Goal: Task Accomplishment & Management: Complete application form

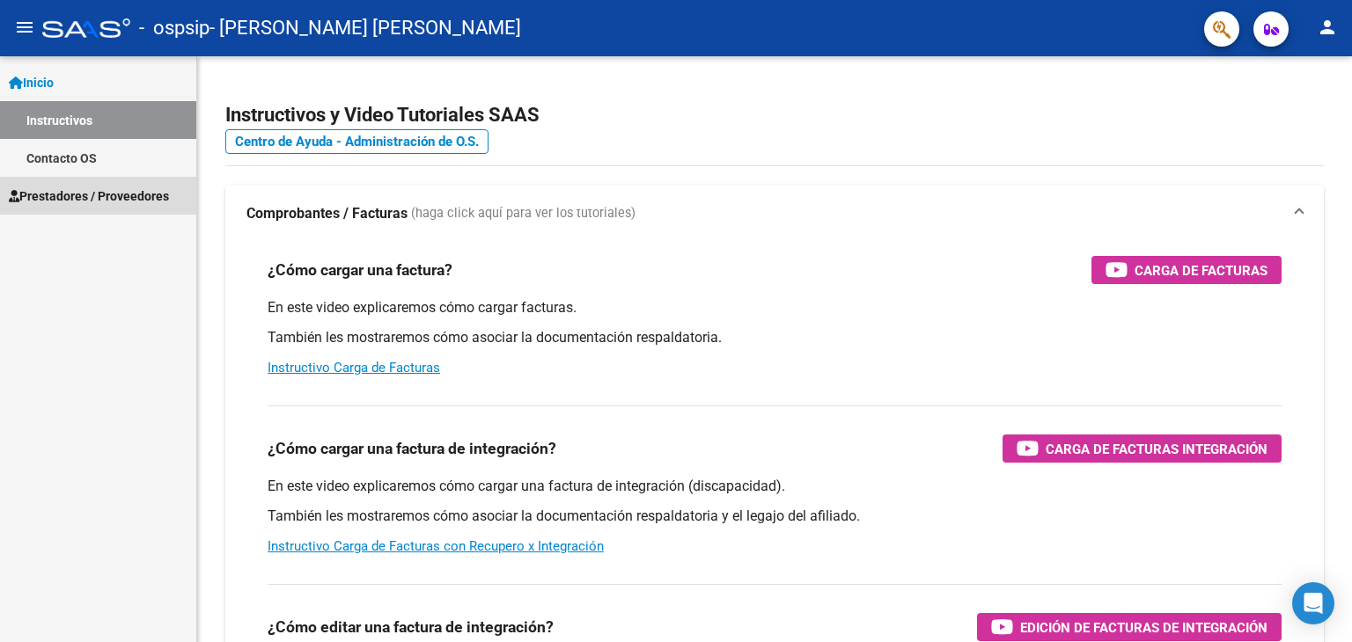
click at [99, 200] on span "Prestadores / Proveedores" at bounding box center [89, 196] width 160 height 19
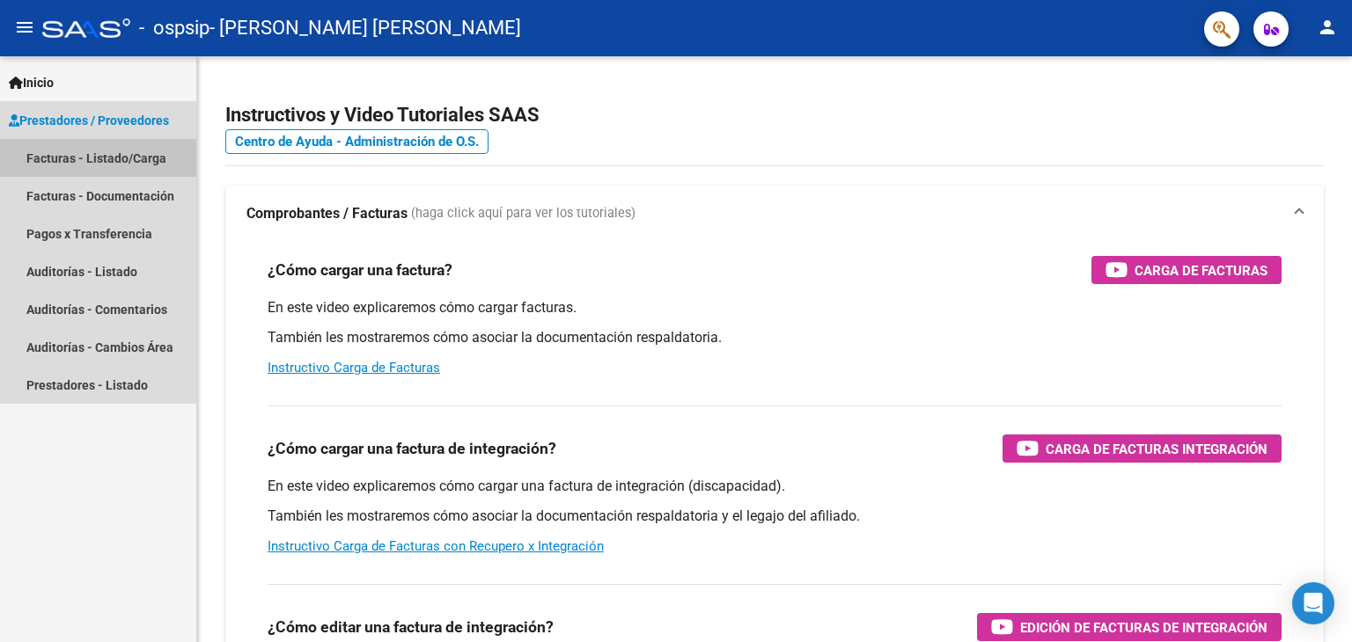
click at [119, 156] on link "Facturas - Listado/Carga" at bounding box center [98, 158] width 196 height 38
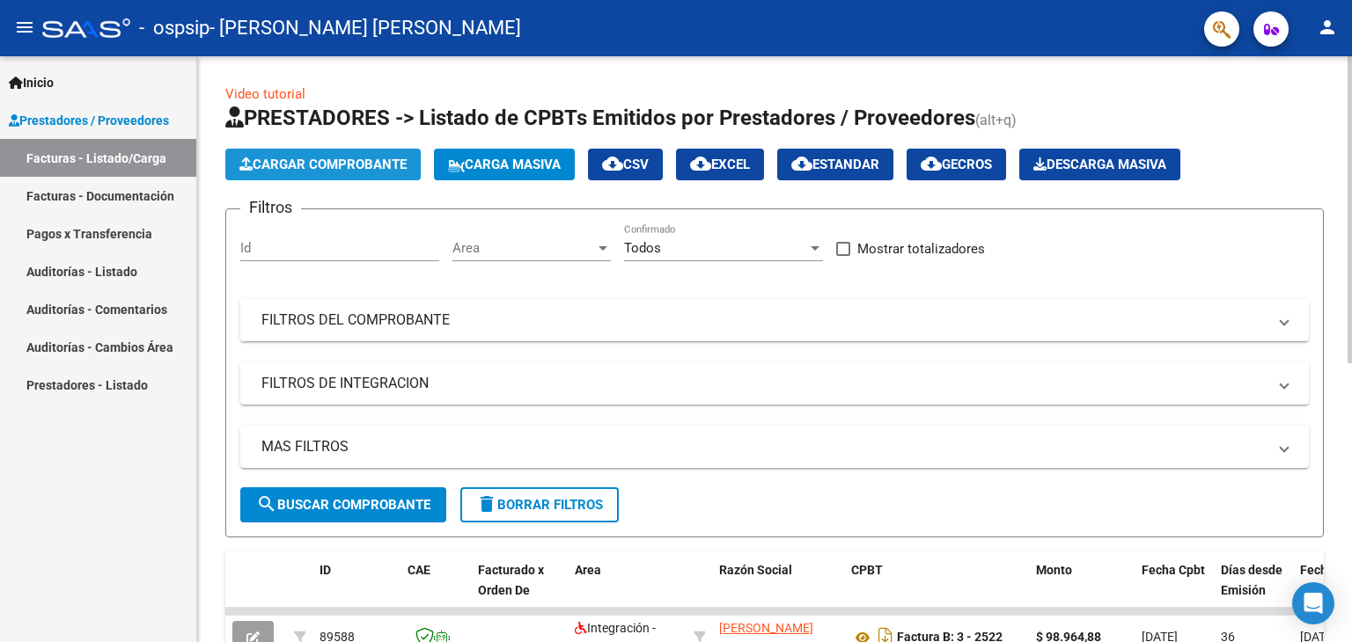
click at [292, 166] on span "Cargar Comprobante" at bounding box center [322, 165] width 167 height 16
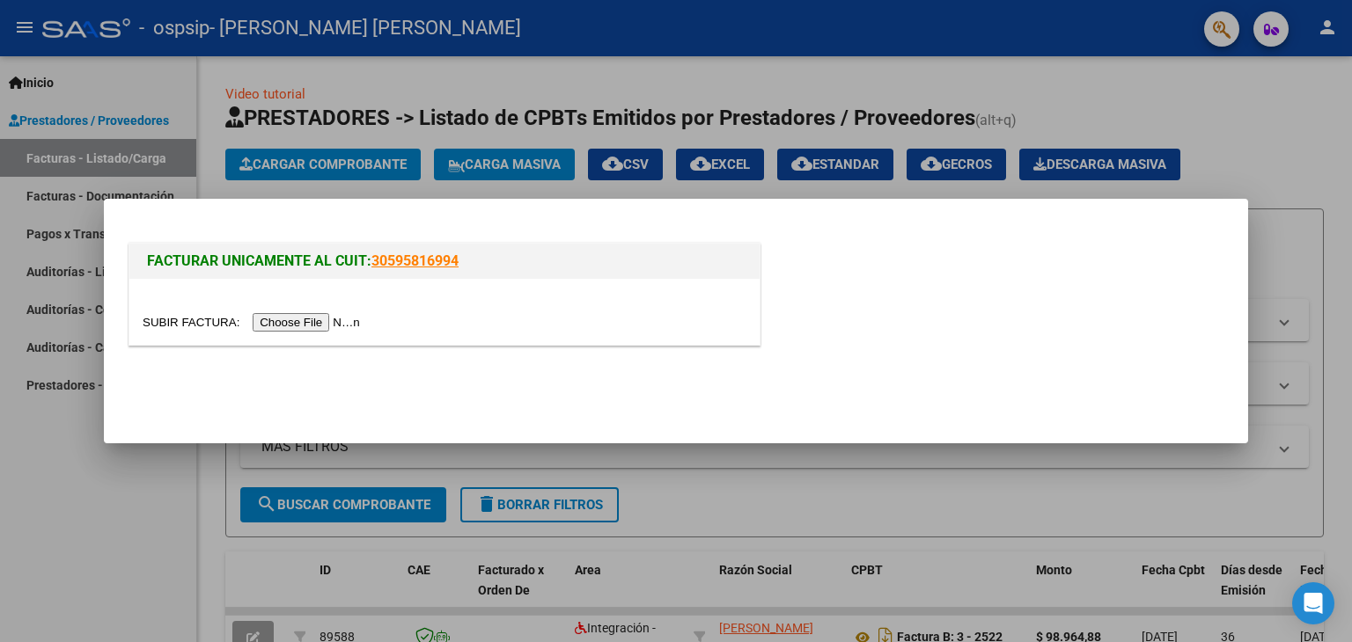
click at [334, 325] on input "file" at bounding box center [254, 322] width 223 height 18
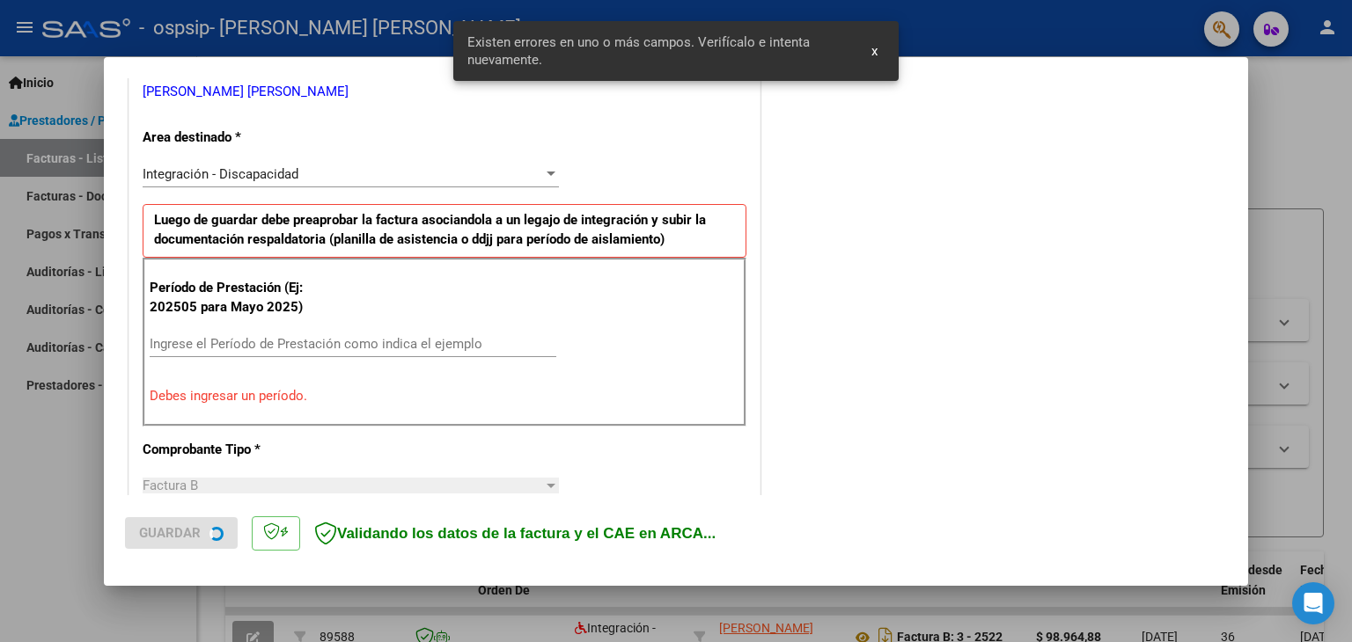
scroll to position [370, 0]
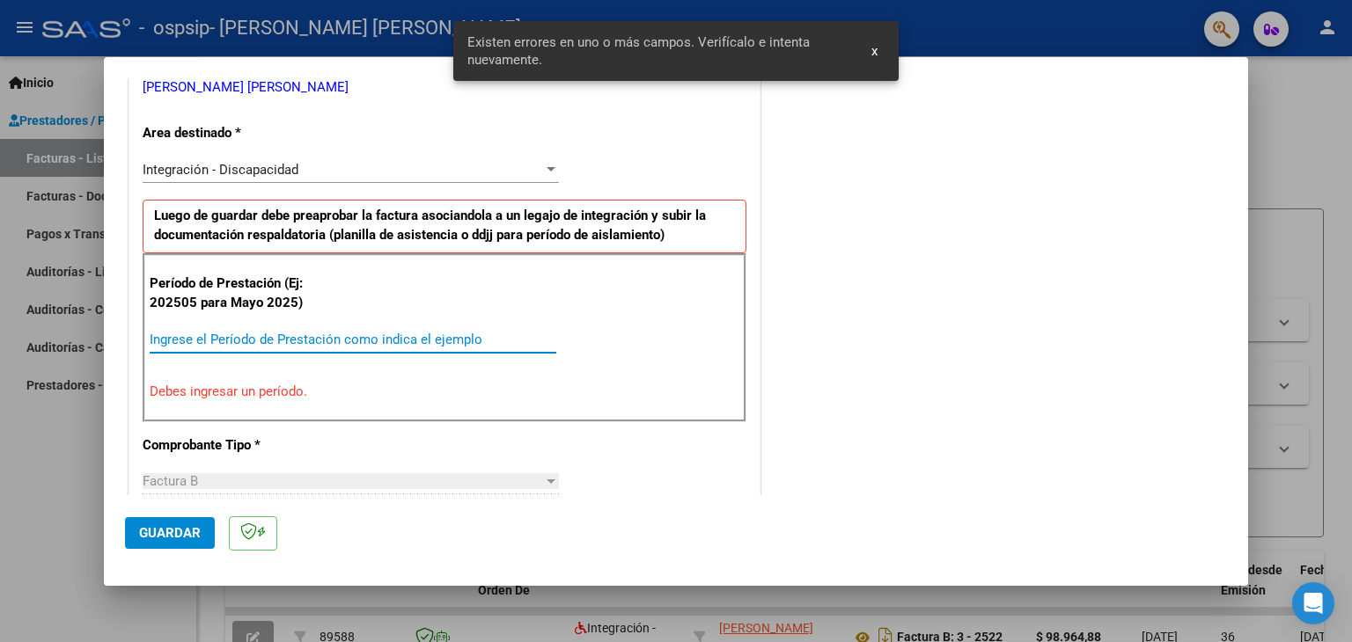
click at [343, 336] on input "Ingrese el Período de Prestación como indica el ejemplo" at bounding box center [353, 340] width 407 height 16
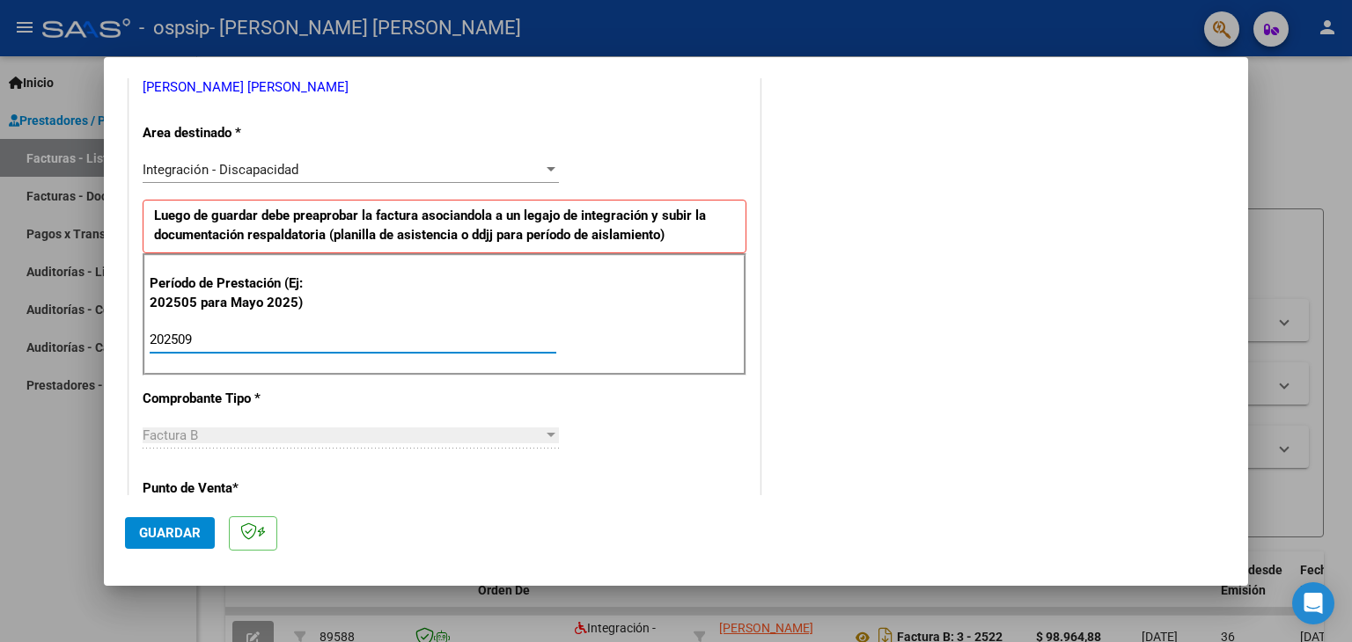
type input "202509"
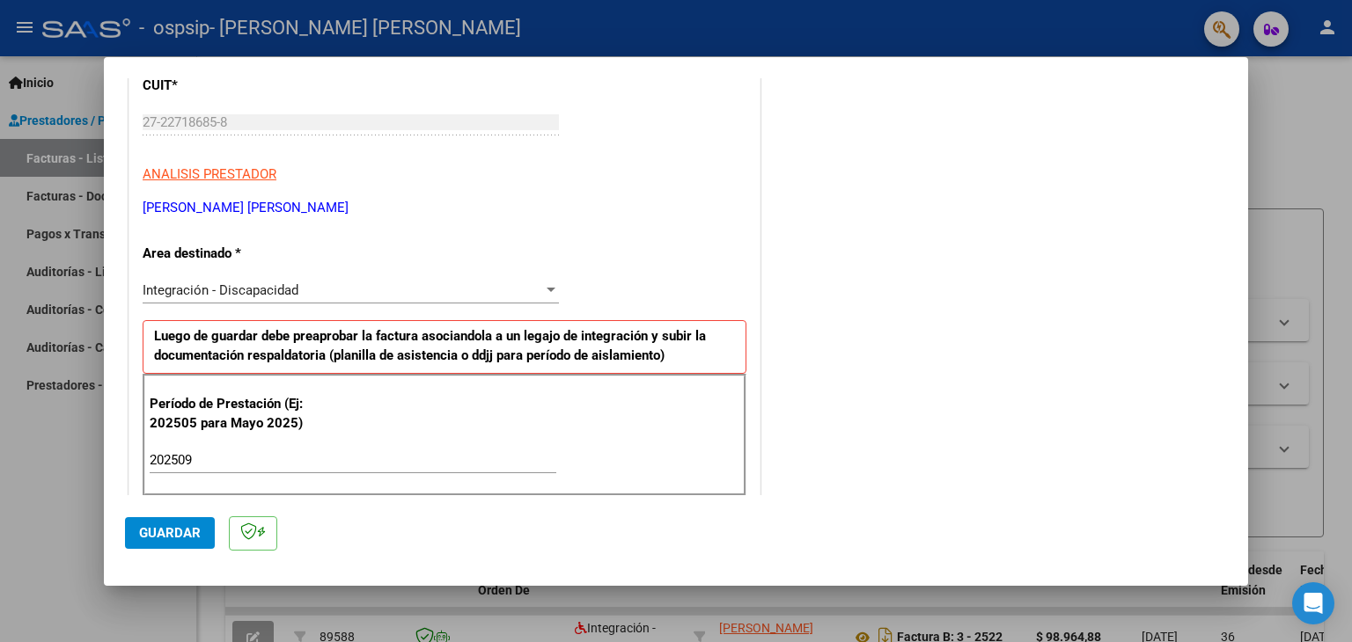
scroll to position [0, 0]
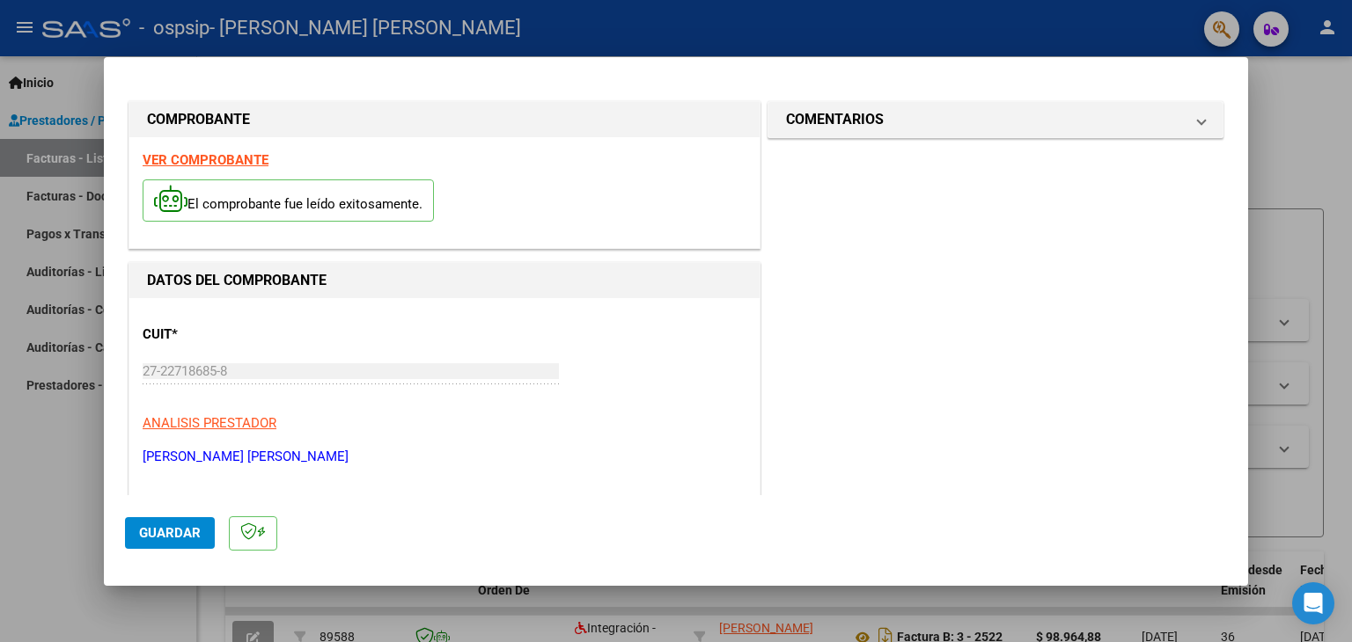
click at [179, 533] on span "Guardar" at bounding box center [170, 533] width 62 height 16
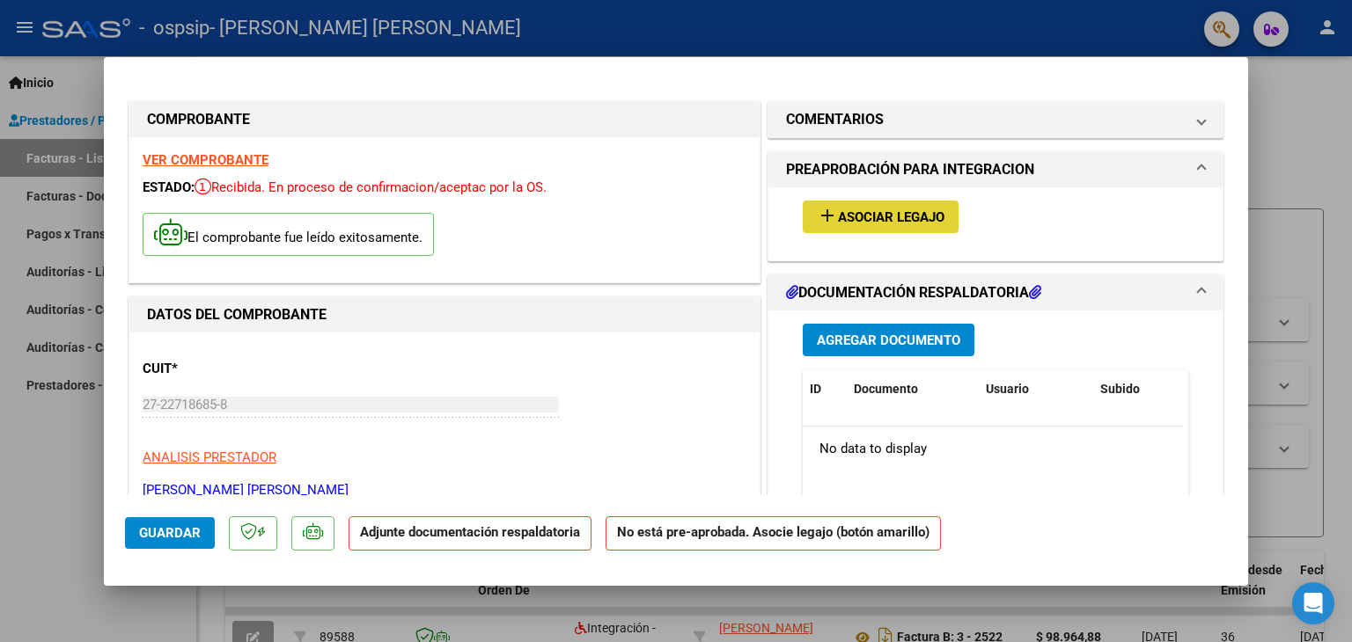
click at [900, 228] on button "add Asociar Legajo" at bounding box center [881, 217] width 156 height 33
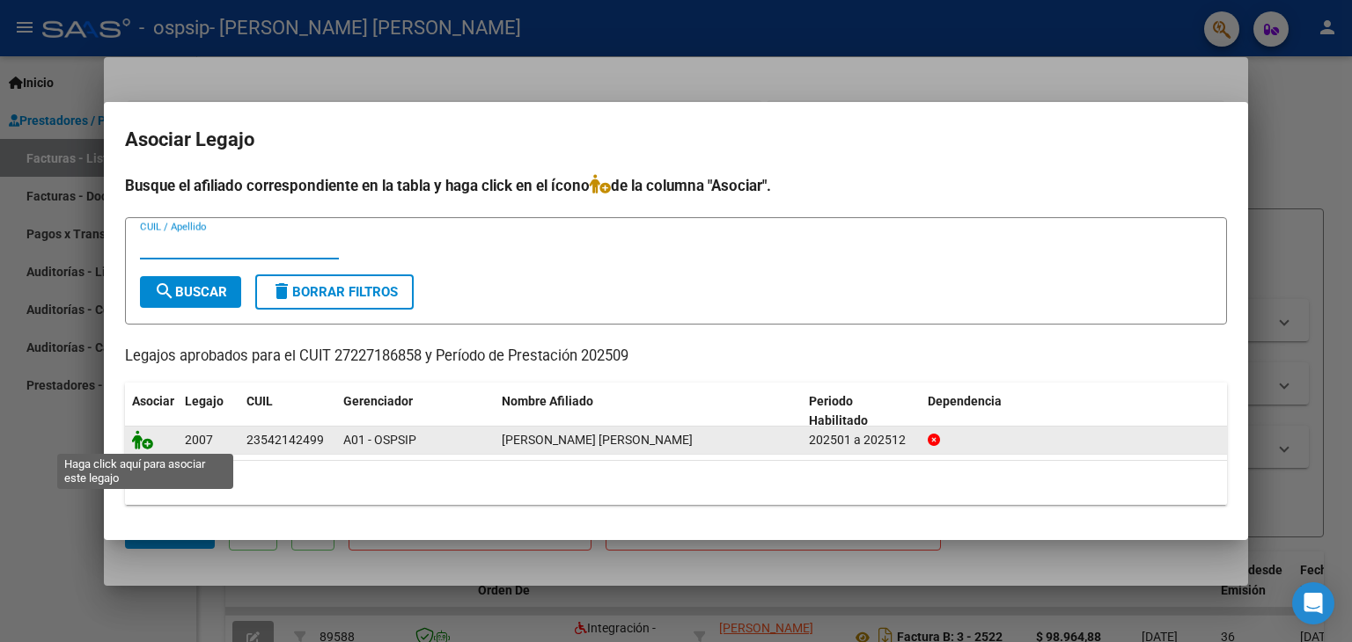
click at [143, 444] on icon at bounding box center [142, 439] width 21 height 19
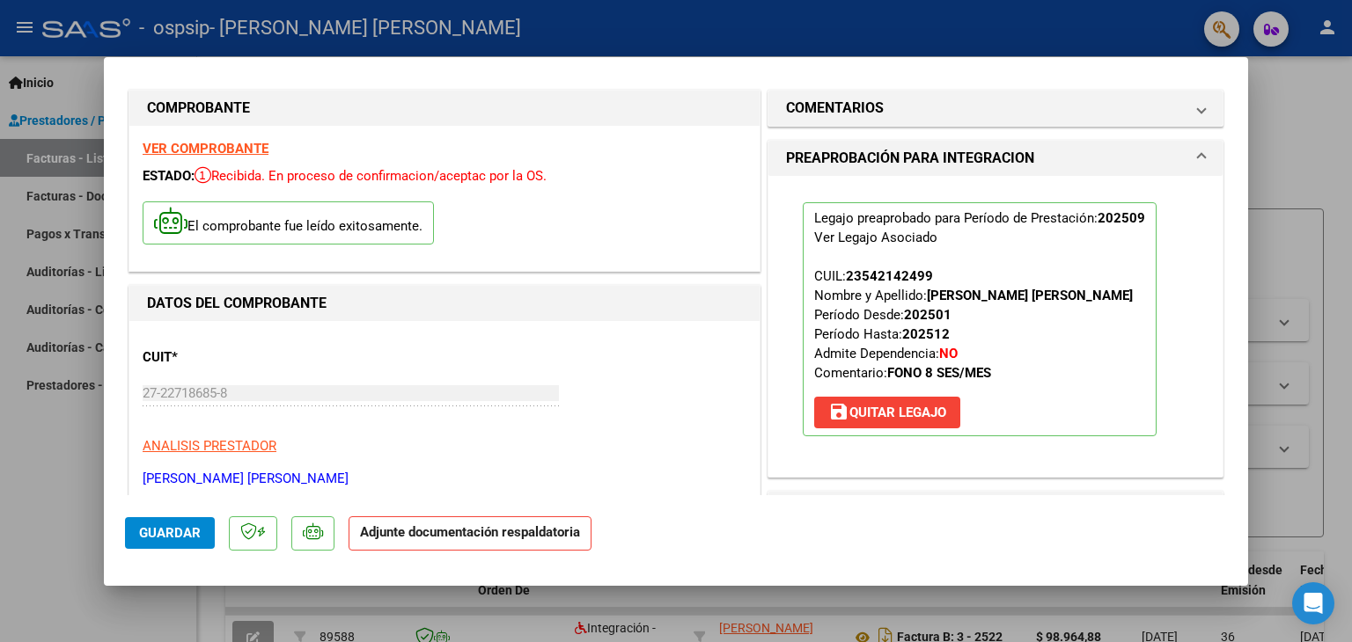
scroll to position [99, 0]
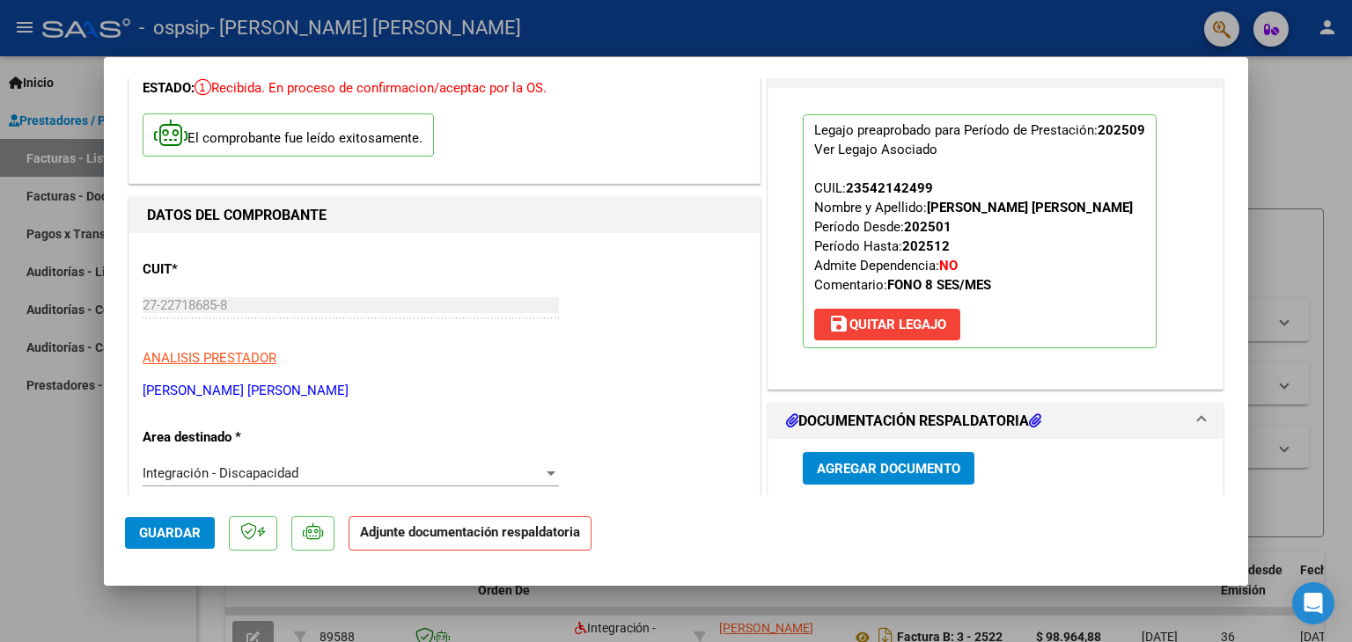
click at [887, 477] on button "Agregar Documento" at bounding box center [889, 468] width 172 height 33
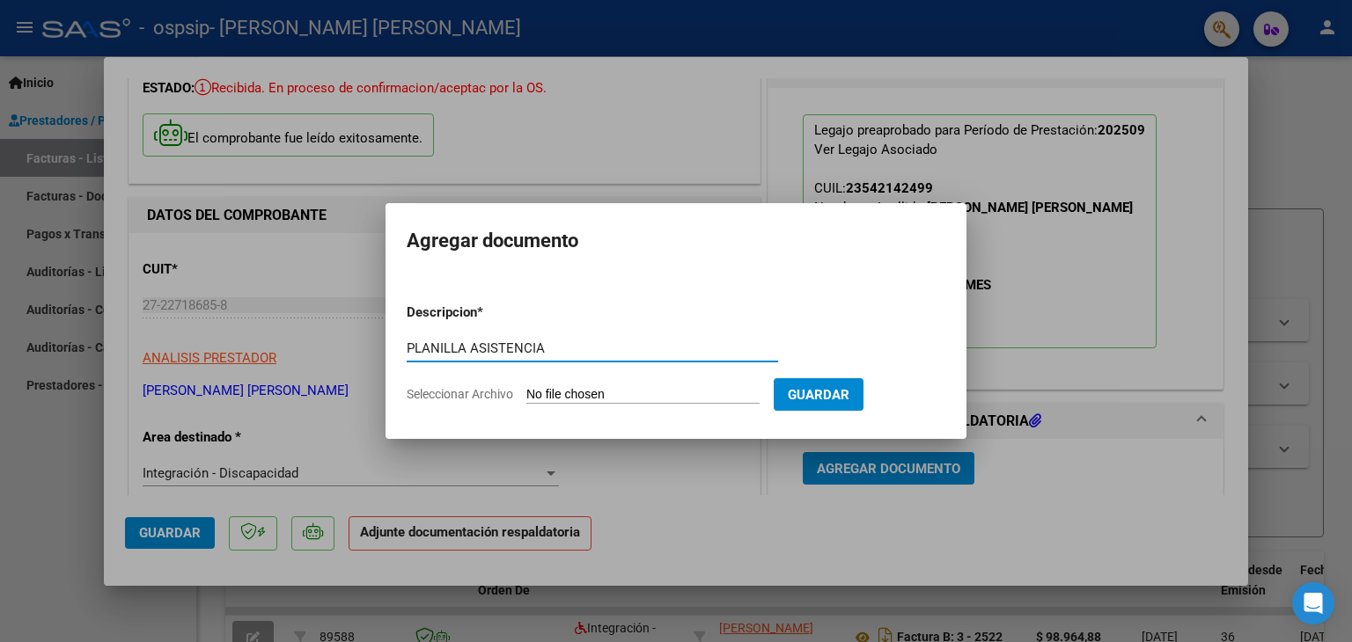
type input "PLANILLA ASISTENCIA"
click at [648, 390] on input "Seleccionar Archivo" at bounding box center [642, 395] width 233 height 17
type input "C:\fakepath\[PERSON_NAME] SEPT FONO.pdf"
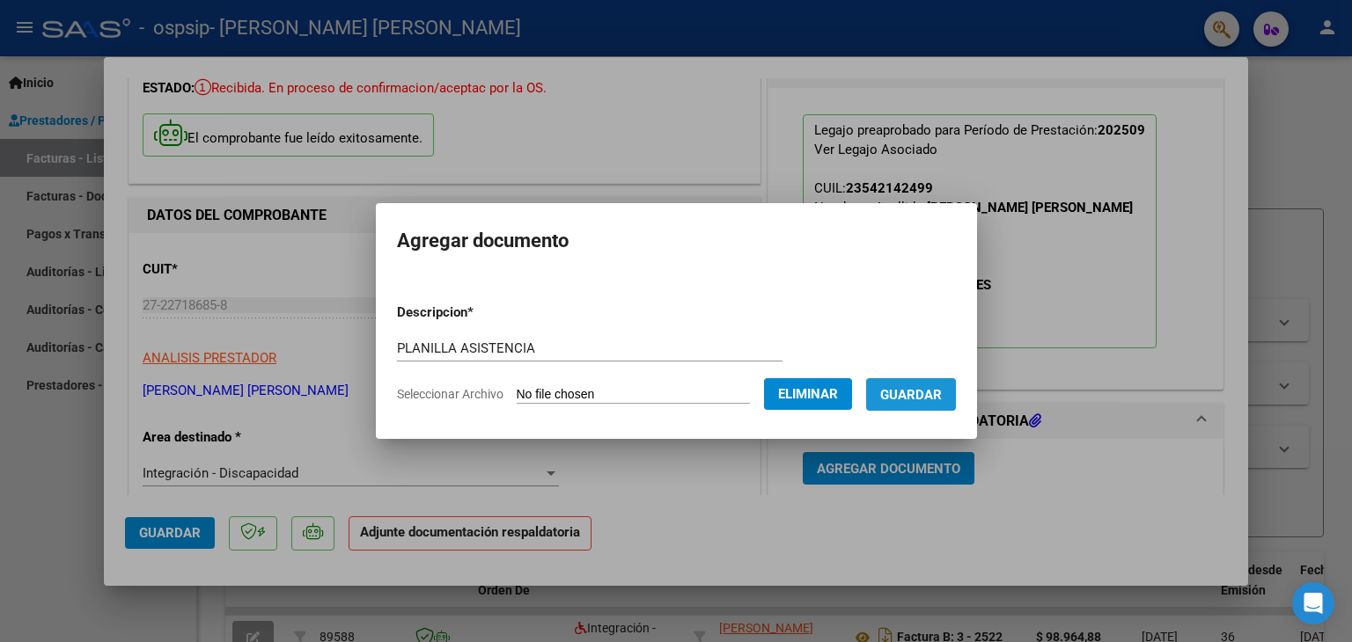
click at [913, 401] on span "Guardar" at bounding box center [911, 395] width 62 height 16
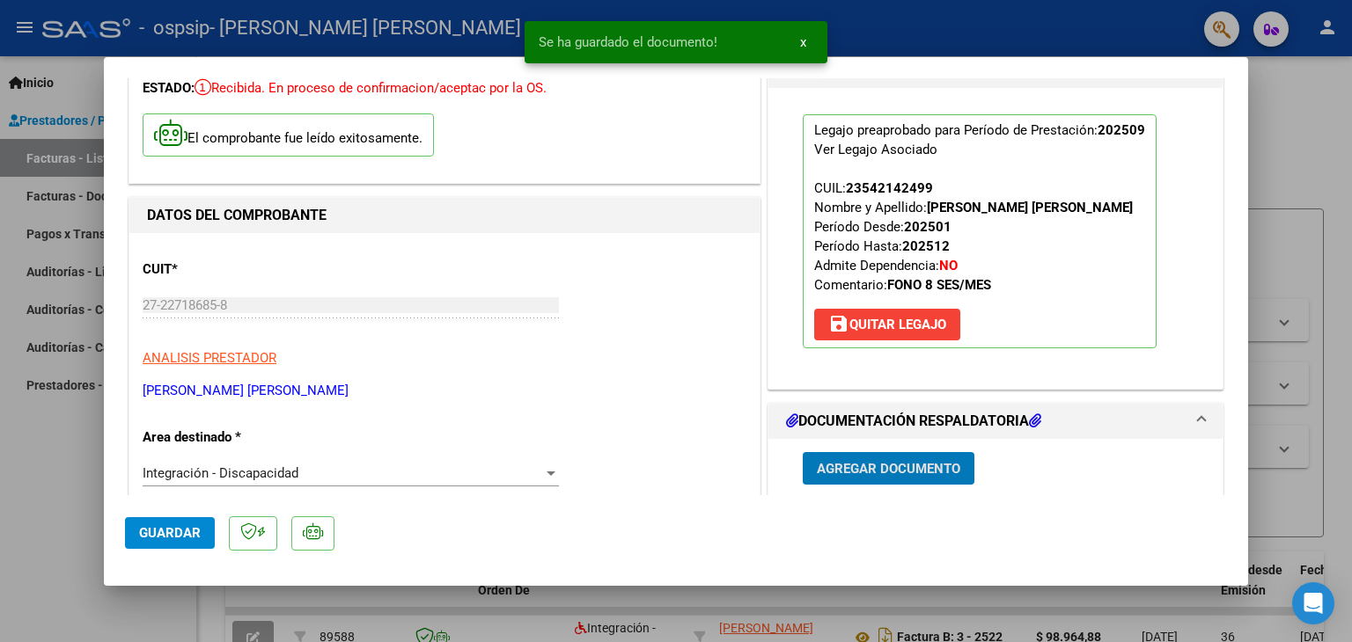
click at [203, 540] on button "Guardar" at bounding box center [170, 533] width 90 height 32
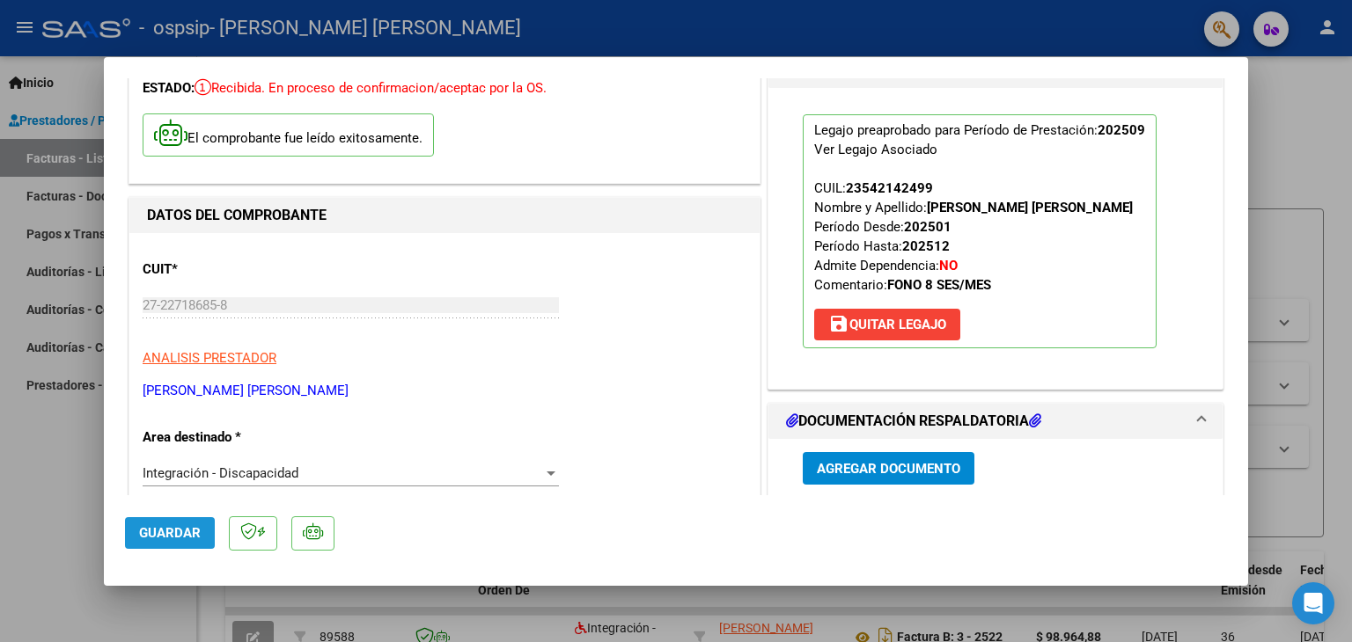
click at [203, 539] on button "Guardar" at bounding box center [170, 533] width 90 height 32
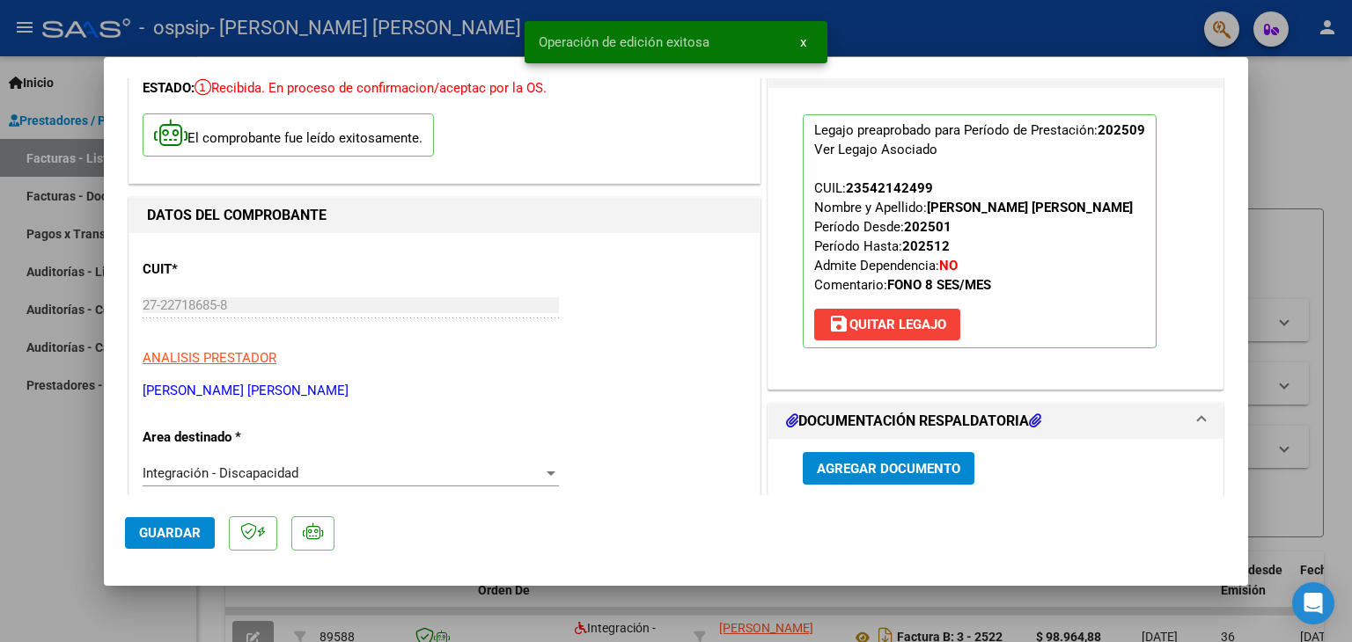
click at [15, 480] on div at bounding box center [676, 321] width 1352 height 642
type input "$ 0,00"
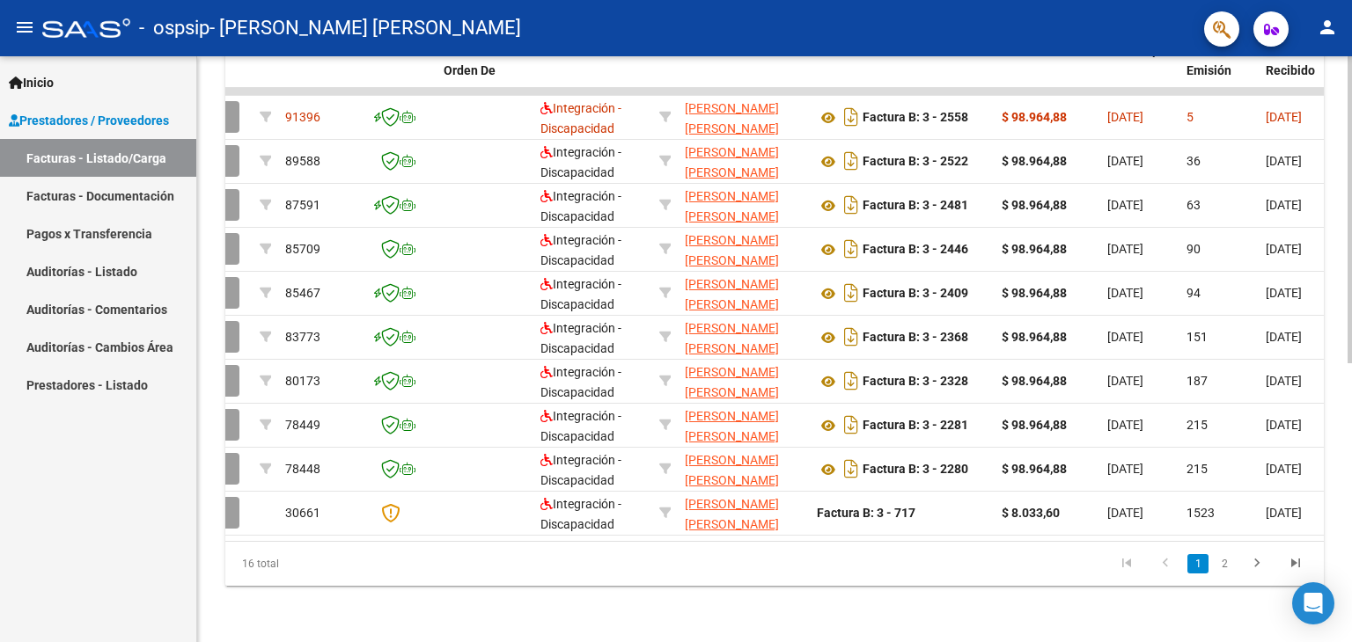
scroll to position [0, 0]
